Goal: Task Accomplishment & Management: Manage account settings

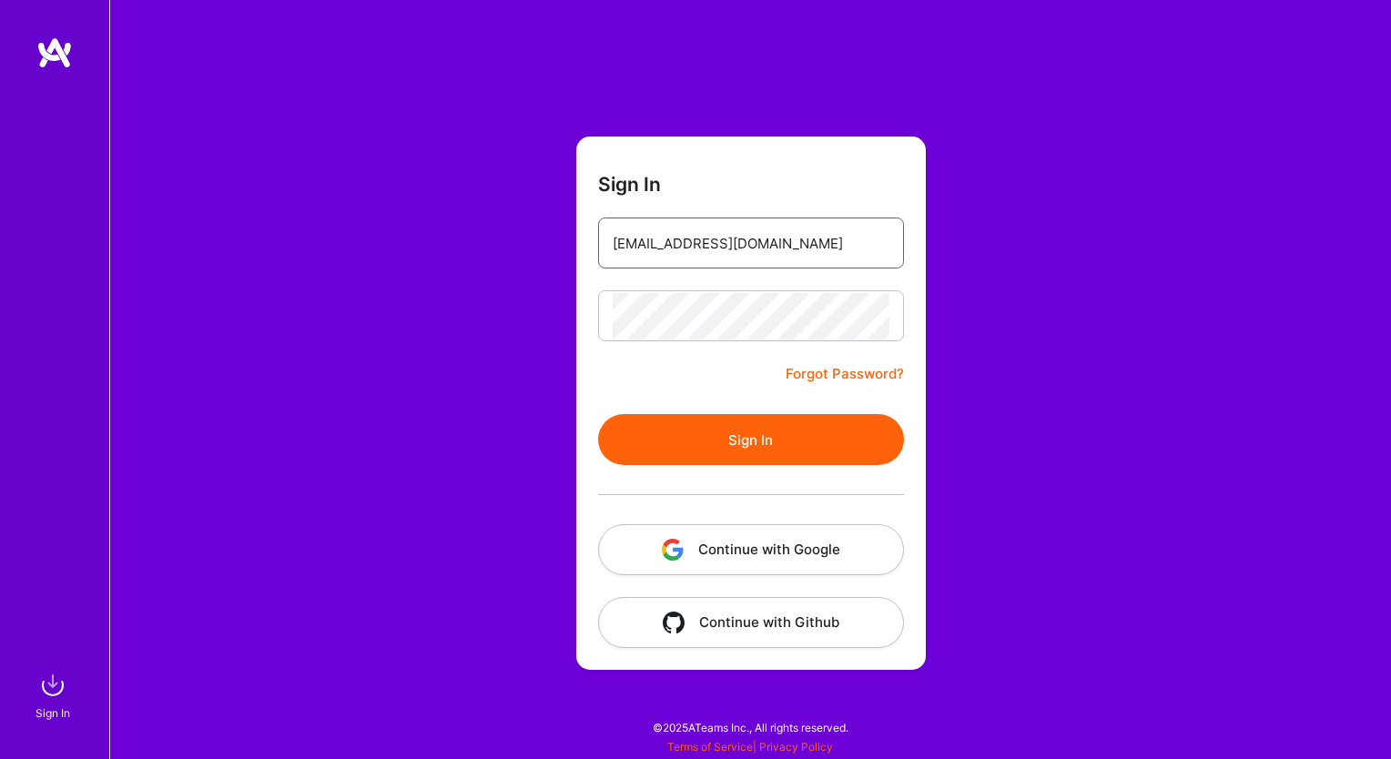
click at [705, 236] on input "[EMAIL_ADDRESS][DOMAIN_NAME]" at bounding box center [751, 243] width 277 height 46
click at [631, 236] on input "[EMAIL_ADDRESS][DOMAIN_NAME]" at bounding box center [751, 243] width 277 height 46
click at [554, 321] on div "Sign In [EMAIL_ADDRESS][DOMAIN_NAME] Forgot Password? Sign In Continue with Goo…" at bounding box center [750, 379] width 1282 height 759
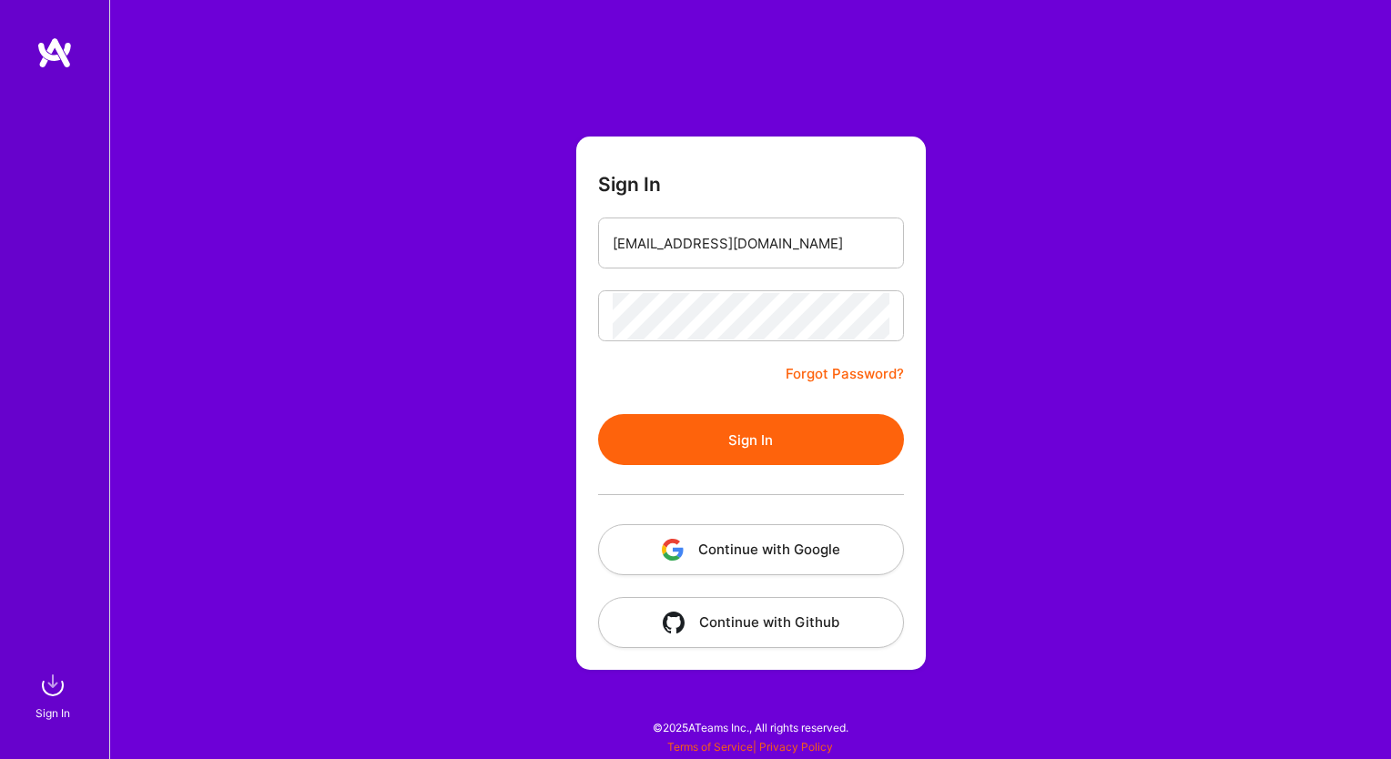
click at [771, 444] on button "Sign In" at bounding box center [751, 439] width 306 height 51
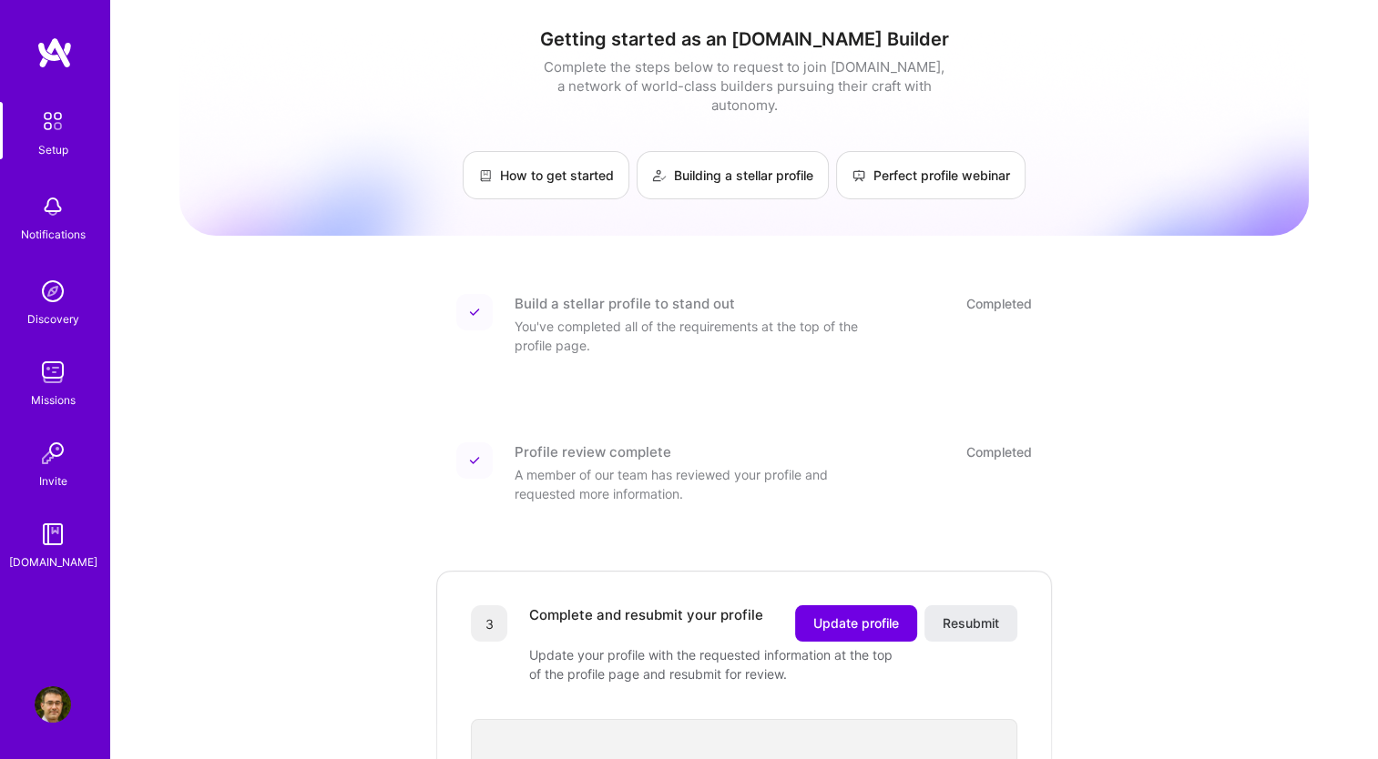
click at [51, 719] on img at bounding box center [53, 705] width 36 height 36
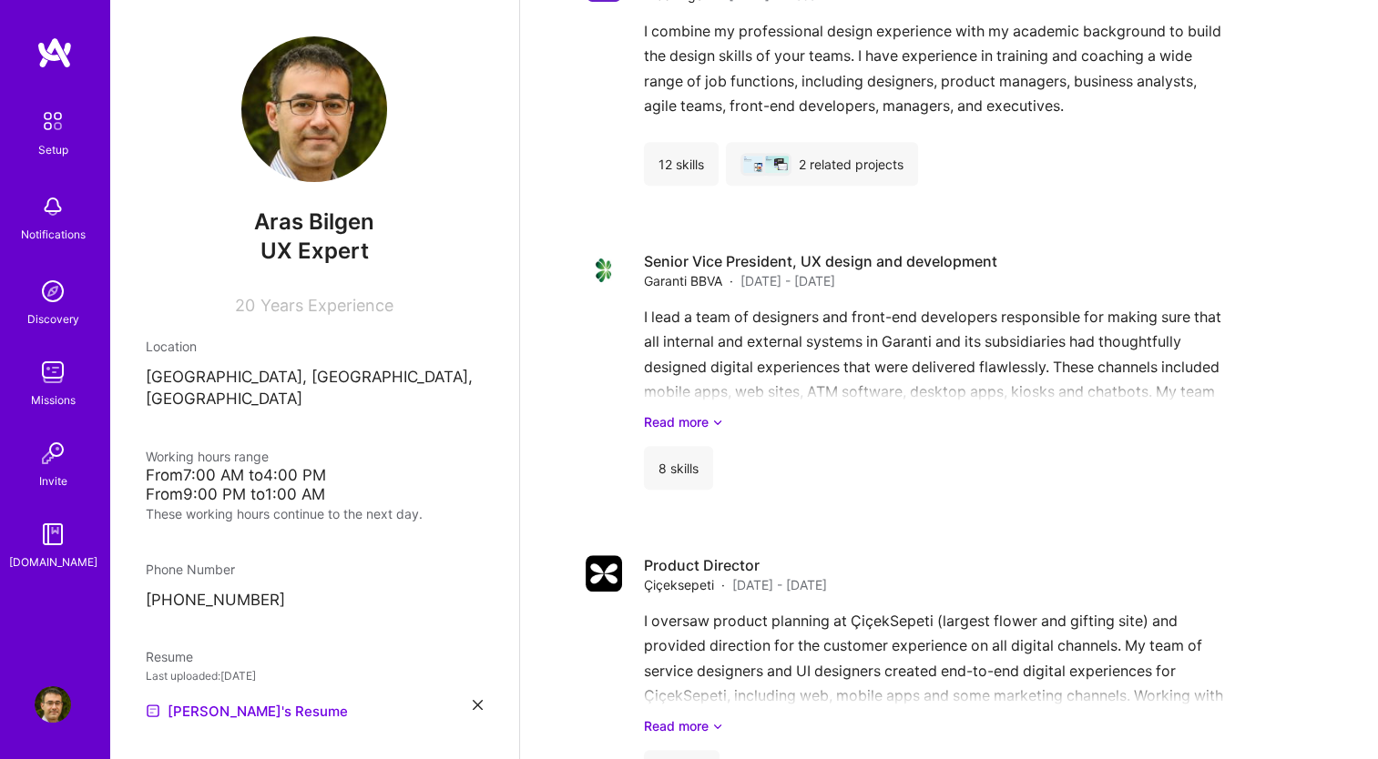
scroll to position [1366, 0]
